Goal: Task Accomplishment & Management: Complete application form

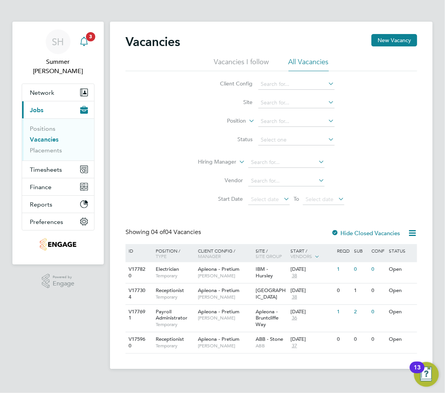
click at [90, 38] on span "3" at bounding box center [90, 36] width 9 height 9
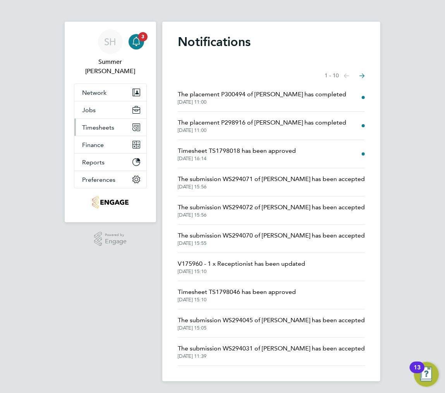
click at [101, 119] on button "Timesheets" at bounding box center [110, 127] width 72 height 17
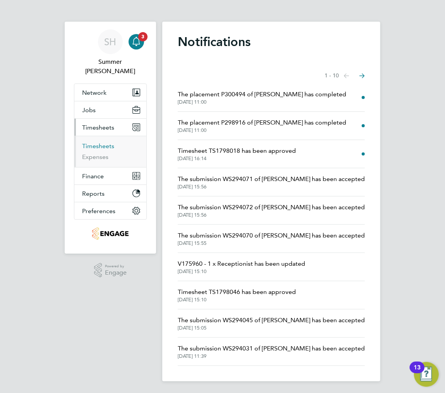
click at [89, 142] on link "Timesheets" at bounding box center [98, 145] width 32 height 7
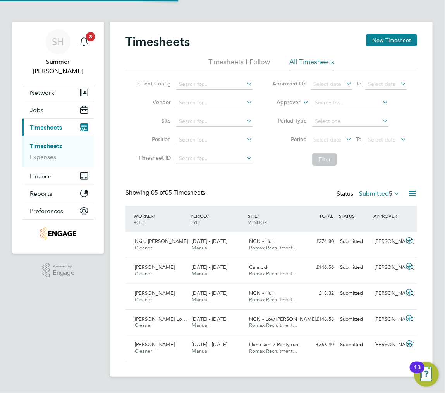
click at [389, 192] on span "5" at bounding box center [390, 194] width 3 height 8
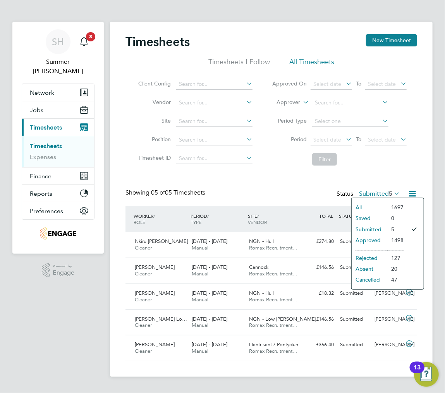
click at [286, 183] on div "Timesheets New Timesheet Timesheets I Follow All Timesheets Client Config Vendo…" at bounding box center [270, 197] width 291 height 327
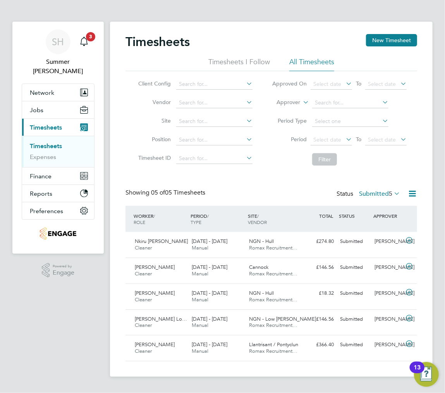
click at [377, 190] on label "Submitted 5" at bounding box center [379, 194] width 41 height 8
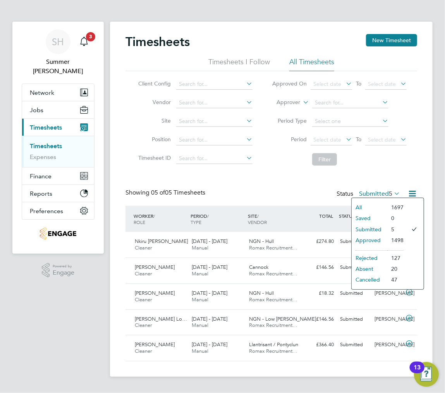
click at [386, 238] on li "Approved" at bounding box center [369, 240] width 36 height 11
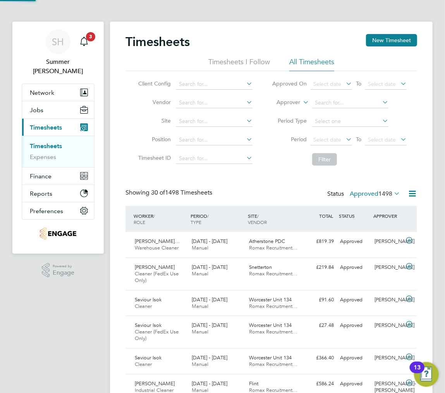
scroll to position [4, 4]
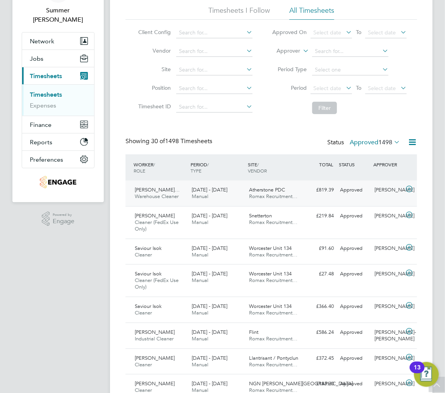
click at [269, 189] on span "Atherstone PDC" at bounding box center [267, 190] width 36 height 7
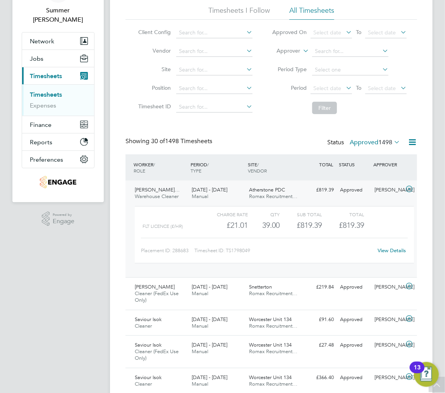
click at [255, 187] on span "Atherstone PDC" at bounding box center [267, 190] width 36 height 7
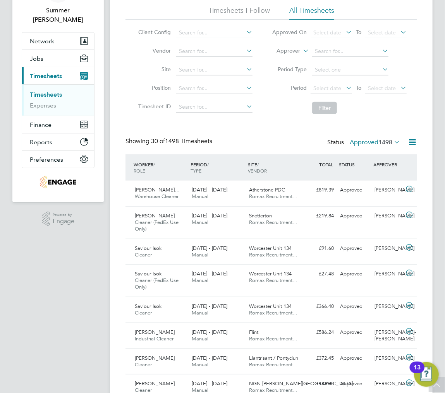
click at [358, 154] on div "Showing 30 of 1498 Timesheets Status Approved 1498" at bounding box center [270, 145] width 291 height 17
drag, startPoint x: 363, startPoint y: 143, endPoint x: 361, endPoint y: 151, distance: 8.0
click at [364, 143] on label "Approved 1498" at bounding box center [375, 143] width 50 height 8
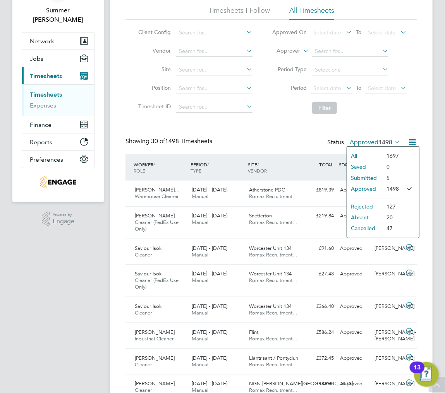
click at [365, 180] on li "Submitted" at bounding box center [365, 178] width 36 height 11
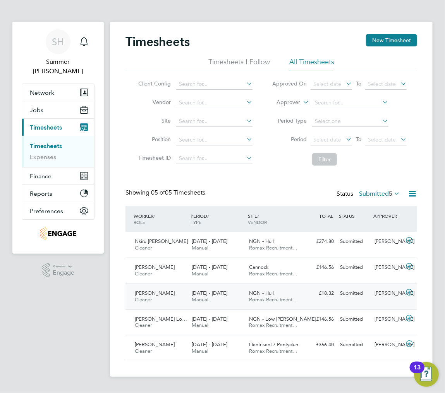
click at [302, 299] on div "NGN - Hull Romax Recruitment…" at bounding box center [274, 296] width 57 height 19
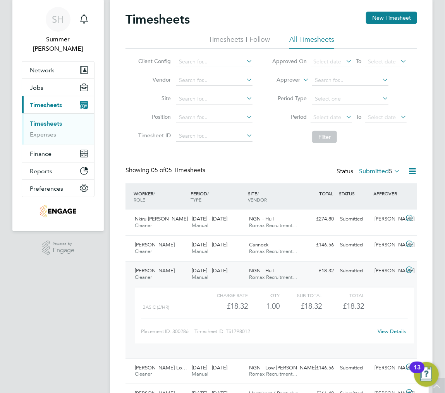
scroll to position [0, 0]
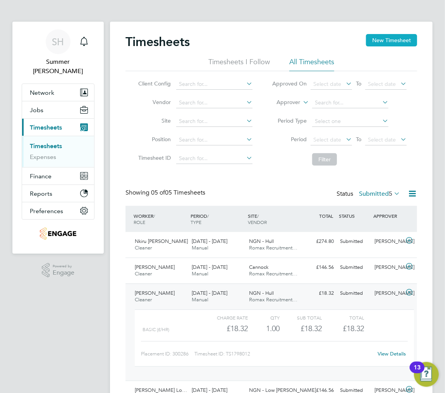
click at [372, 42] on button "New Timesheet" at bounding box center [391, 40] width 51 height 12
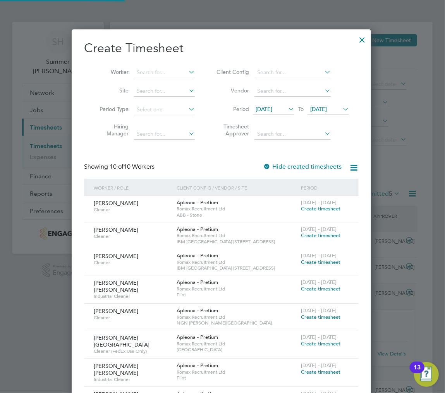
scroll to position [504, 300]
click at [272, 108] on span "28 Jul 2025" at bounding box center [263, 109] width 17 height 7
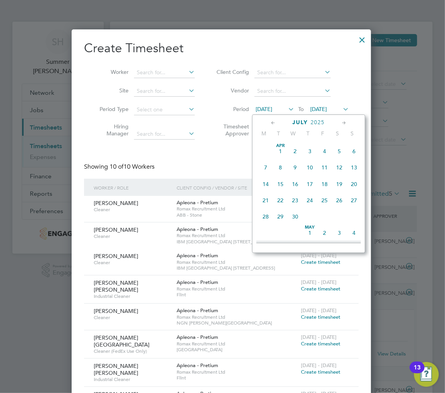
scroll to position [299, 0]
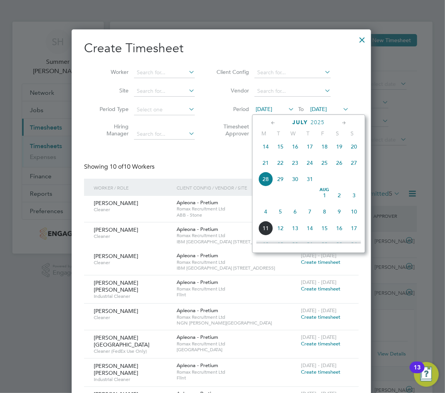
click at [340, 199] on span "2" at bounding box center [339, 195] width 15 height 15
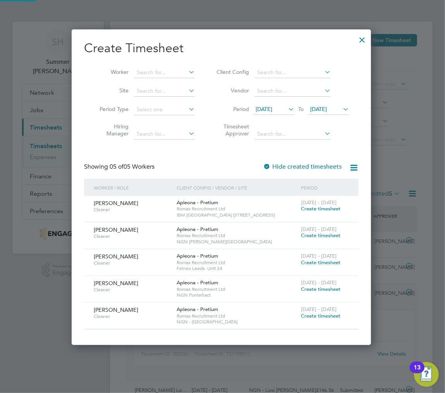
scroll to position [317, 300]
click at [327, 111] on span "[DATE]" at bounding box center [318, 109] width 17 height 7
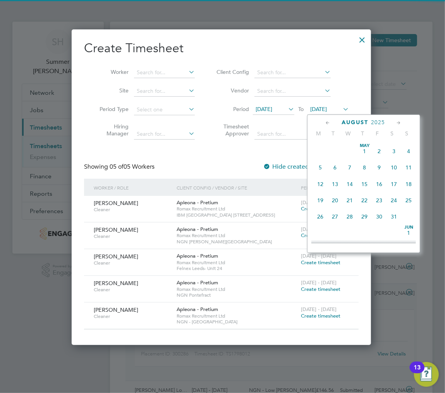
scroll to position [249, 0]
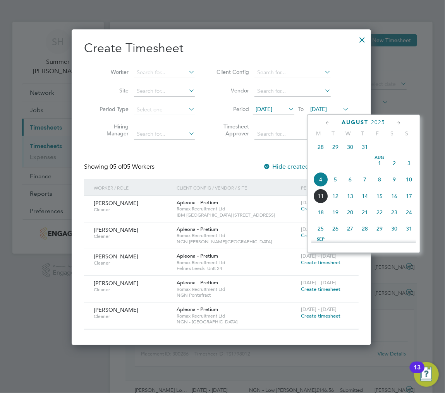
click at [381, 185] on span "8" at bounding box center [379, 179] width 15 height 15
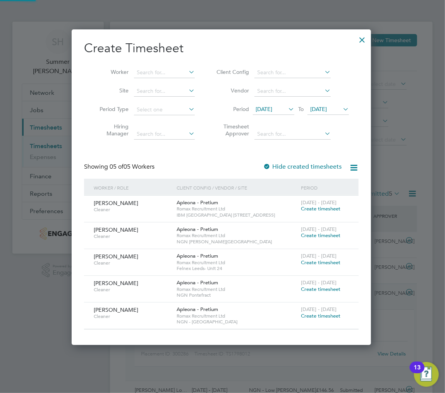
scroll to position [317, 300]
click at [323, 286] on span "Create timesheet" at bounding box center [320, 289] width 39 height 7
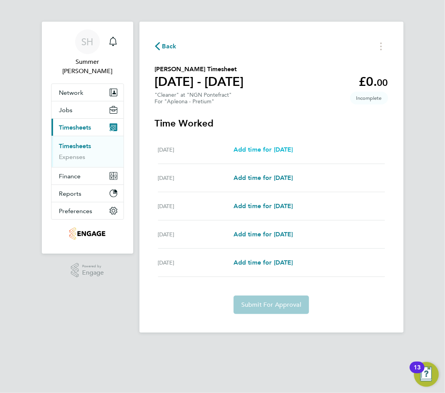
click at [279, 148] on span "Add time for Mon 04 Aug" at bounding box center [263, 149] width 60 height 7
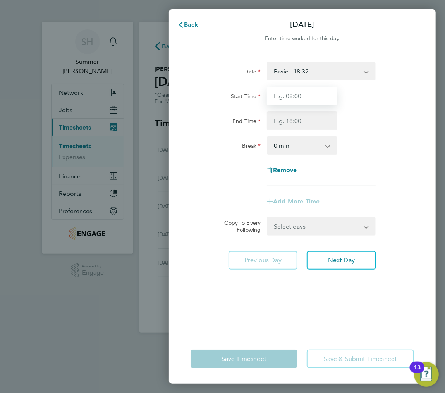
click at [297, 98] on input "Start Time" at bounding box center [302, 96] width 70 height 19
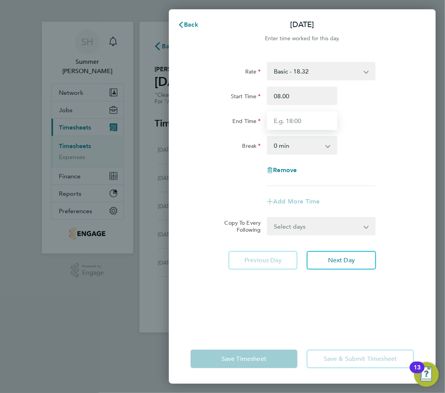
type input "08:00"
click at [297, 115] on input "End Time" at bounding box center [302, 120] width 70 height 19
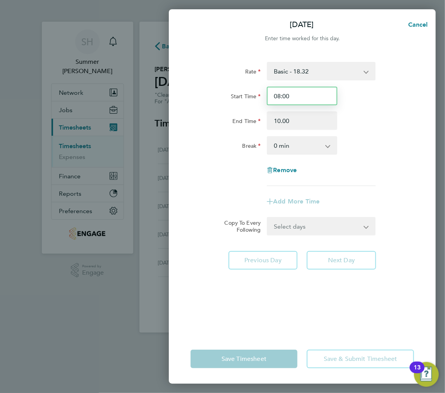
type input "10:00"
drag, startPoint x: 278, startPoint y: 93, endPoint x: 283, endPoint y: 90, distance: 5.4
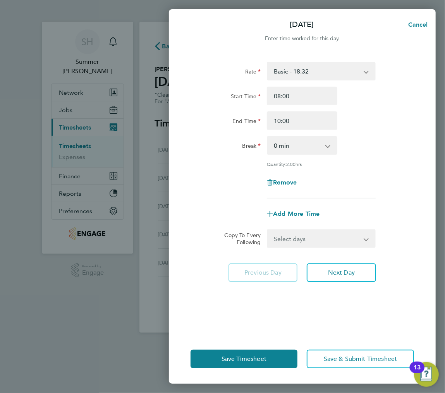
drag, startPoint x: 283, startPoint y: 90, endPoint x: 228, endPoint y: 216, distance: 137.3
click at [228, 216] on div "Add More Time" at bounding box center [302, 214] width 230 height 19
drag, startPoint x: 312, startPoint y: 237, endPoint x: 310, endPoint y: 247, distance: 10.2
click at [312, 237] on select "Select days Day Tuesday Wednesday Thursday Friday" at bounding box center [316, 238] width 99 height 17
select select "THU"
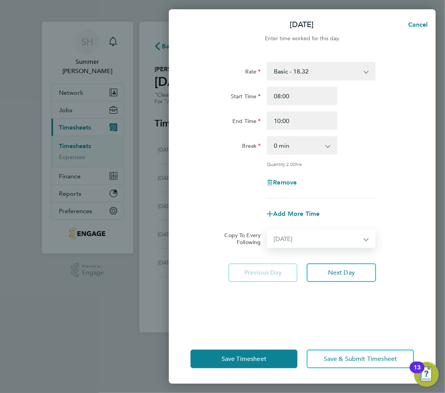
click at [267, 230] on select "Select days Day Tuesday Wednesday Thursday Friday" at bounding box center [316, 238] width 99 height 17
select select "2025-08-08"
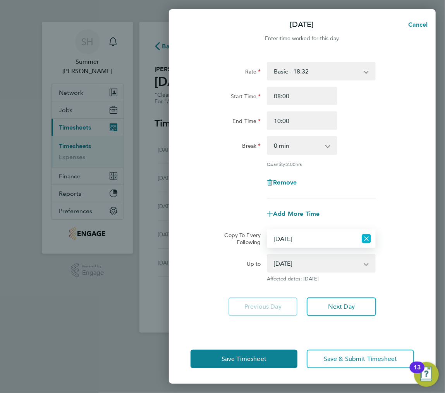
drag, startPoint x: 371, startPoint y: 242, endPoint x: 356, endPoint y: 243, distance: 14.8
click at [370, 242] on icon "Reset selection" at bounding box center [366, 238] width 9 height 9
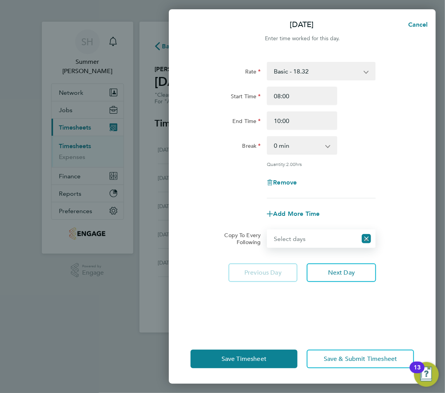
click at [332, 242] on select "Select days Day Tuesday Wednesday Thursday Friday" at bounding box center [311, 238] width 89 height 17
select select "DAY"
click at [267, 230] on select "Select days Day Tuesday Wednesday Thursday Friday" at bounding box center [316, 238] width 99 height 17
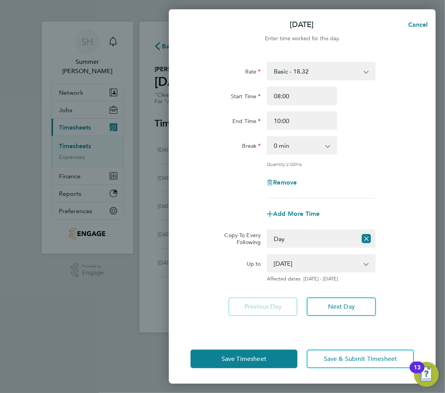
click at [293, 254] on div "05 Aug 2025 06 Aug 2025 07 Aug 2025 08 Aug 2025" at bounding box center [321, 263] width 109 height 19
click at [297, 264] on select "05 Aug 2025 06 Aug 2025 07 Aug 2025 08 Aug 2025" at bounding box center [316, 263] width 98 height 17
select select "2025-08-07"
click at [267, 255] on select "05 Aug 2025 06 Aug 2025 07 Aug 2025 08 Aug 2025" at bounding box center [316, 263] width 98 height 17
click at [367, 166] on div "Quantity: 2.00 hrs" at bounding box center [321, 164] width 109 height 6
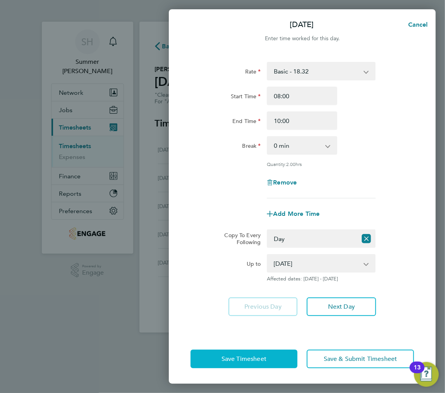
click at [243, 358] on span "Save Timesheet" at bounding box center [243, 359] width 45 height 8
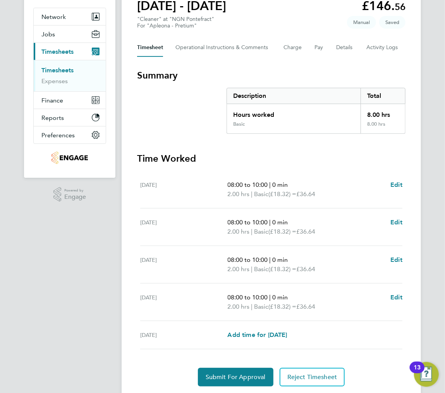
scroll to position [101, 0]
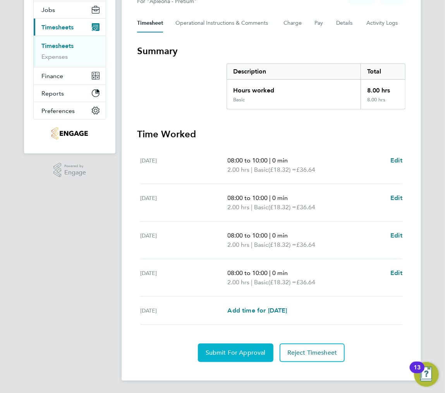
click at [217, 349] on button "Submit For Approval" at bounding box center [235, 353] width 75 height 19
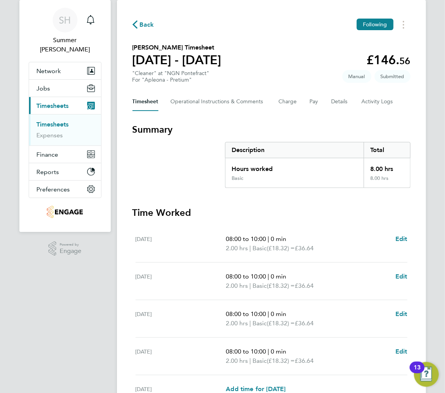
scroll to position [0, 0]
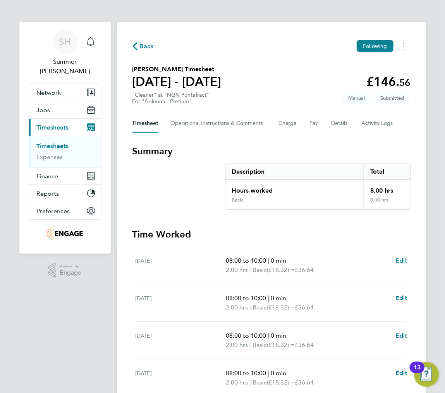
click at [53, 142] on link "Timesheets" at bounding box center [53, 145] width 32 height 7
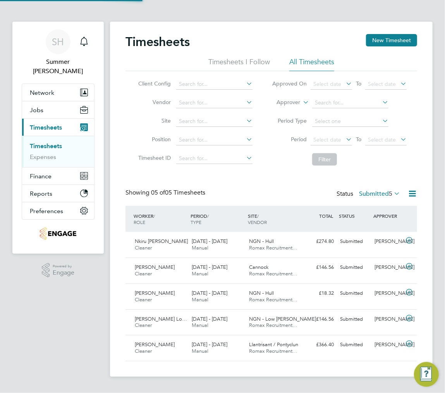
scroll to position [19, 57]
click at [379, 39] on button "New Timesheet" at bounding box center [391, 40] width 51 height 12
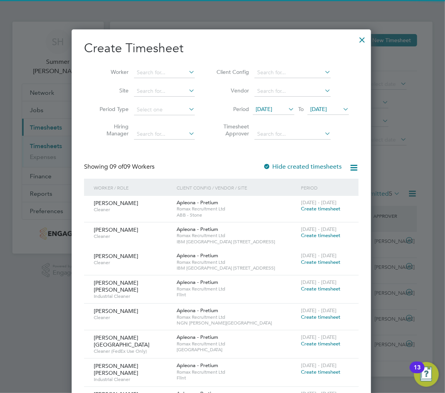
click at [272, 110] on span "28 Jul 2025" at bounding box center [263, 109] width 17 height 7
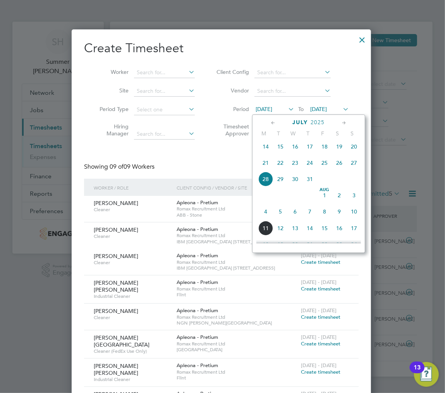
click at [337, 201] on span "2" at bounding box center [339, 195] width 15 height 15
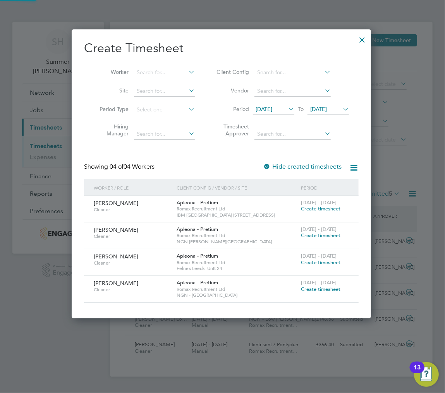
click at [324, 111] on span "[DATE]" at bounding box center [318, 109] width 17 height 7
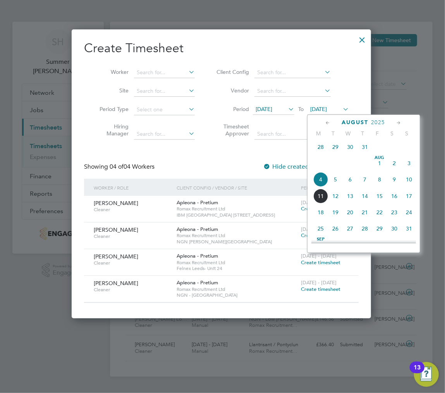
click at [378, 180] on span "8" at bounding box center [379, 179] width 15 height 15
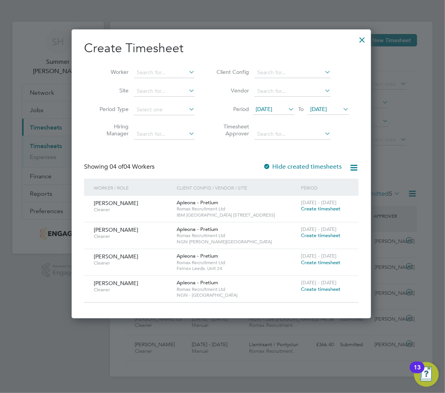
click at [310, 288] on span "Create timesheet" at bounding box center [320, 289] width 39 height 7
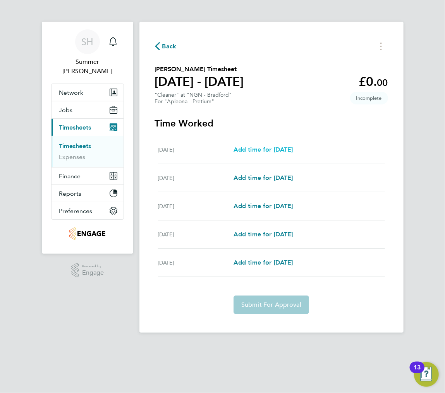
click at [265, 149] on span "Add time for Mon 04 Aug" at bounding box center [263, 149] width 60 height 7
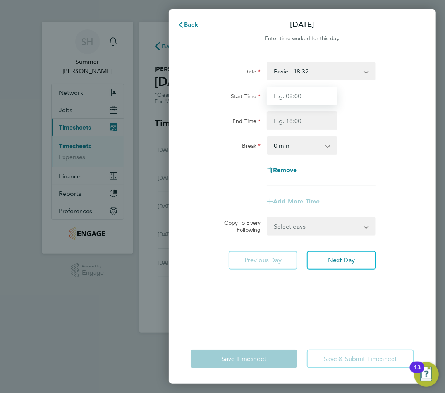
click at [310, 103] on input "Start Time" at bounding box center [302, 96] width 70 height 19
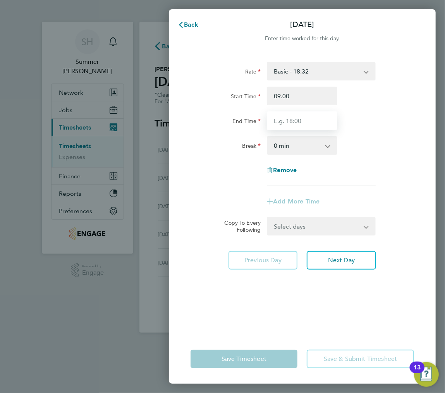
type input "09:00"
click at [303, 126] on input "End Time" at bounding box center [302, 120] width 70 height 19
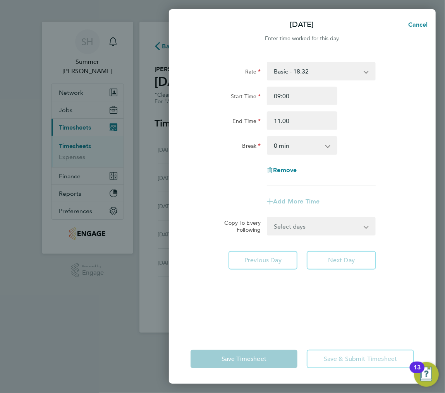
type input "11:00"
click at [407, 115] on div "End Time 11:00" at bounding box center [302, 120] width 230 height 19
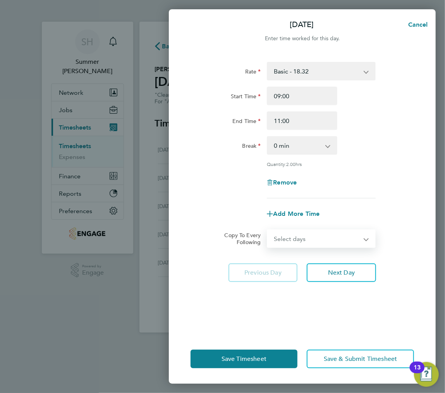
click at [295, 242] on select "Select days Day Tuesday Wednesday Thursday Friday" at bounding box center [316, 238] width 99 height 17
select select "DAY"
click at [267, 230] on select "Select days Day Tuesday Wednesday Thursday Friday" at bounding box center [316, 238] width 99 height 17
select select "2025-08-08"
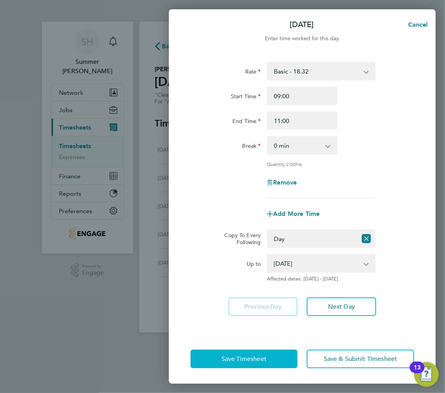
click at [255, 358] on span "Save Timesheet" at bounding box center [243, 359] width 45 height 8
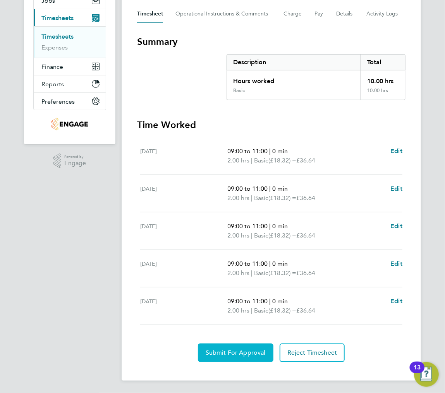
drag, startPoint x: 245, startPoint y: 349, endPoint x: 439, endPoint y: 308, distance: 197.4
click at [245, 349] on button "Submit For Approval" at bounding box center [235, 353] width 75 height 19
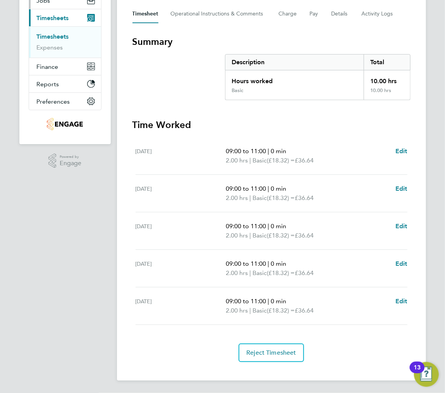
scroll to position [7, 0]
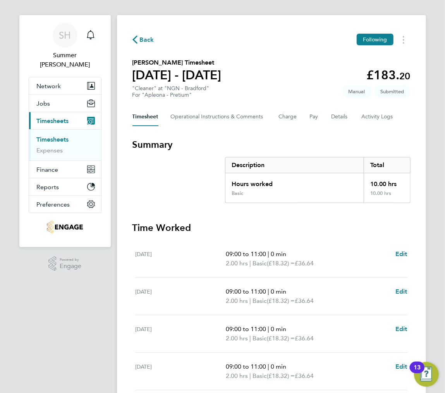
click at [57, 136] on link "Timesheets" at bounding box center [53, 139] width 32 height 7
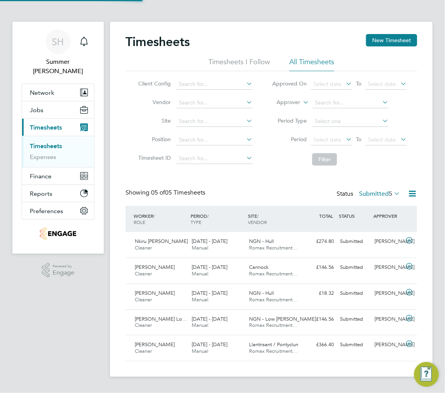
scroll to position [4, 4]
drag, startPoint x: 47, startPoint y: 97, endPoint x: 47, endPoint y: 102, distance: 5.4
click at [47, 101] on button "Jobs" at bounding box center [58, 109] width 72 height 17
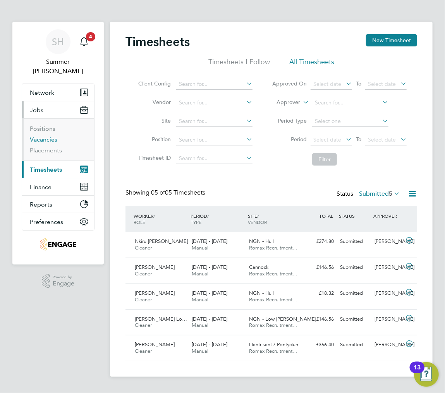
click at [50, 136] on link "Vacancies" at bounding box center [43, 139] width 27 height 7
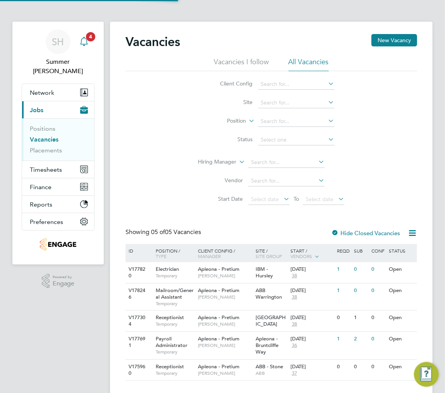
click at [84, 39] on icon "Main navigation" at bounding box center [83, 41] width 9 height 9
